Goal: Transaction & Acquisition: Purchase product/service

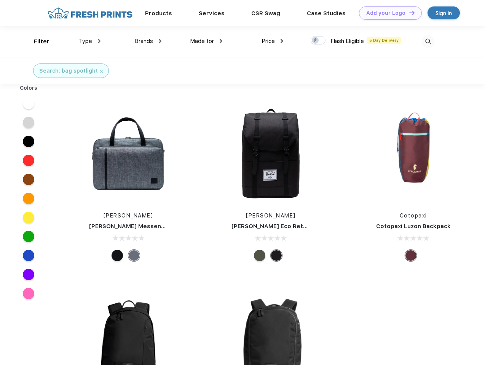
click at [387, 13] on link "Add your Logo Design Tool" at bounding box center [390, 12] width 63 height 13
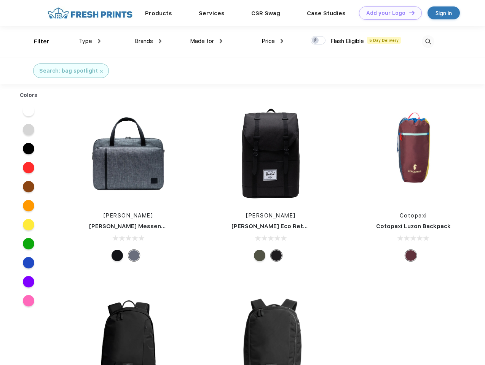
click at [0, 0] on div "Design Tool" at bounding box center [0, 0] width 0 height 0
click at [408, 13] on link "Add your Logo Design Tool" at bounding box center [390, 12] width 63 height 13
click at [37, 41] on div "Filter" at bounding box center [42, 41] width 16 height 9
click at [90, 41] on span "Type" at bounding box center [85, 41] width 13 height 7
click at [148, 41] on span "Brands" at bounding box center [144, 41] width 18 height 7
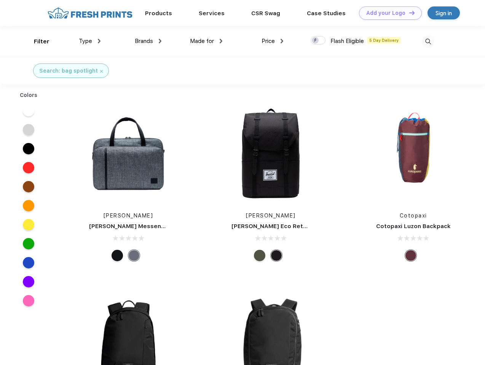
click at [206, 41] on span "Made for" at bounding box center [202, 41] width 24 height 7
click at [272, 41] on span "Price" at bounding box center [267, 41] width 13 height 7
click at [318, 41] on div at bounding box center [317, 40] width 15 height 8
click at [315, 41] on input "checkbox" at bounding box center [312, 38] width 5 height 5
click at [427, 41] on img at bounding box center [427, 41] width 13 height 13
